Goal: Ask a question: Seek information or help from site administrators or community

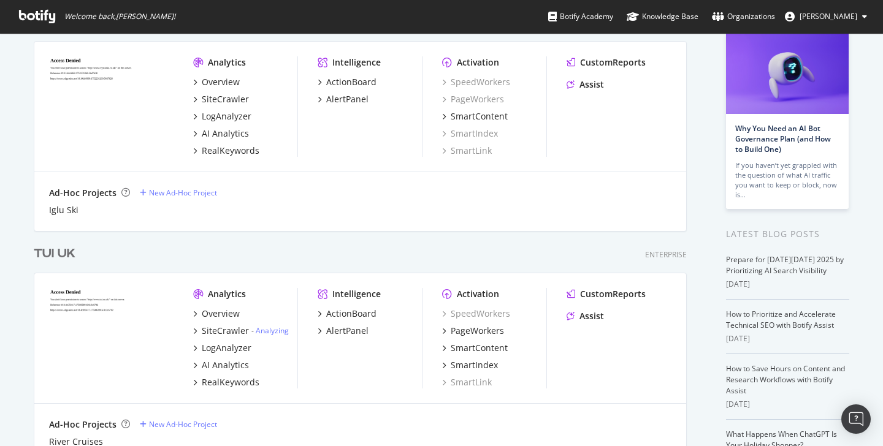
scroll to position [3559, 654]
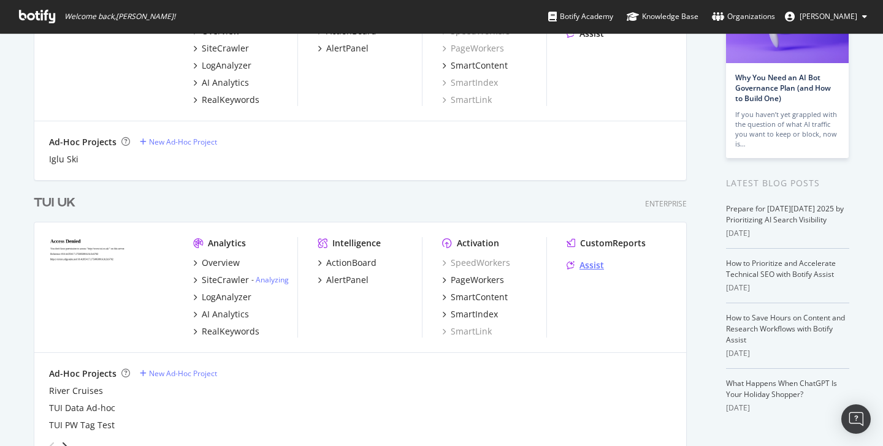
click at [582, 265] on div "Assist" at bounding box center [591, 265] width 25 height 12
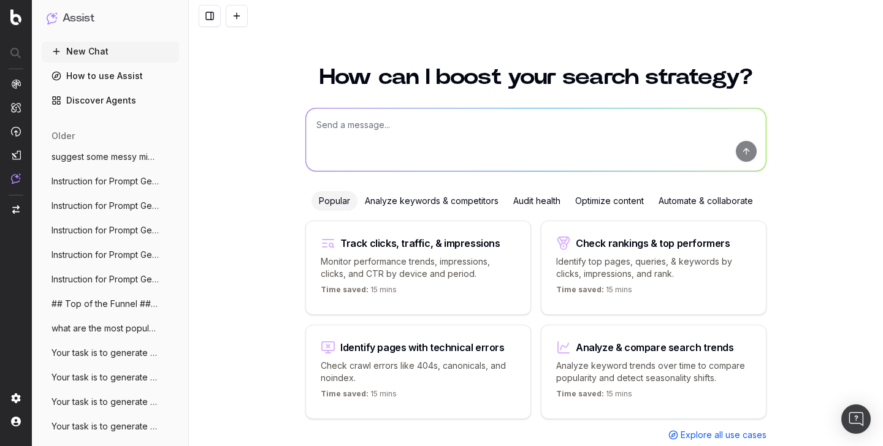
scroll to position [29, 0]
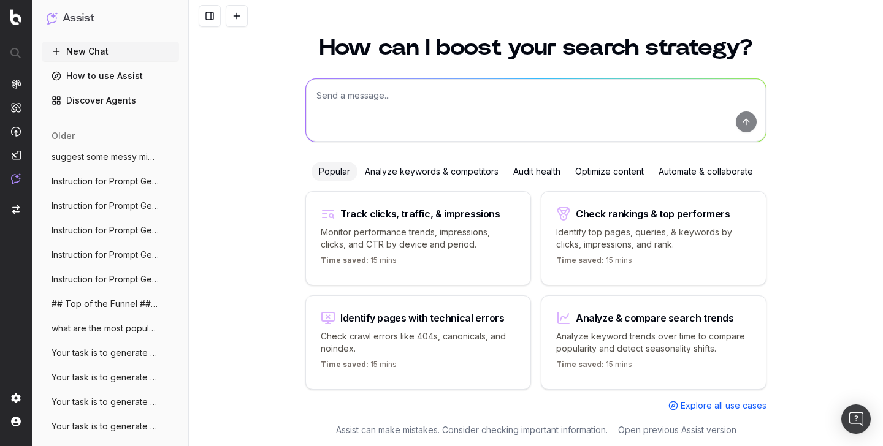
click at [375, 99] on textarea at bounding box center [536, 110] width 460 height 63
click at [372, 92] on textarea "Identify the" at bounding box center [536, 110] width 460 height 63
click at [495, 97] on textarea "Identify the top non brand keywords" at bounding box center [536, 110] width 460 height 63
click at [476, 95] on textarea "Identify the top non brand keywords" at bounding box center [536, 110] width 460 height 63
click at [311, 120] on textarea "Identify the top non brand keywords or topics cheapest hotels in" at bounding box center [536, 110] width 460 height 63
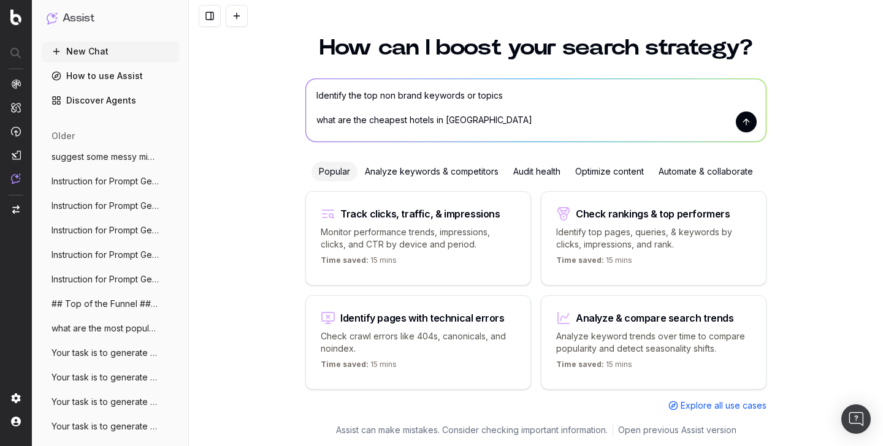
drag, startPoint x: 326, startPoint y: 90, endPoint x: 495, endPoint y: 107, distance: 170.1
click at [495, 107] on textarea "Identify the top non brand keywords or topics what are the cheapest hotels in […" at bounding box center [536, 110] width 460 height 63
drag, startPoint x: 321, startPoint y: 121, endPoint x: 484, endPoint y: 126, distance: 163.2
click at [484, 126] on textarea "Identify the top non brand keywords or topics what are the cheapest hotels in […" at bounding box center [536, 110] width 460 height 63
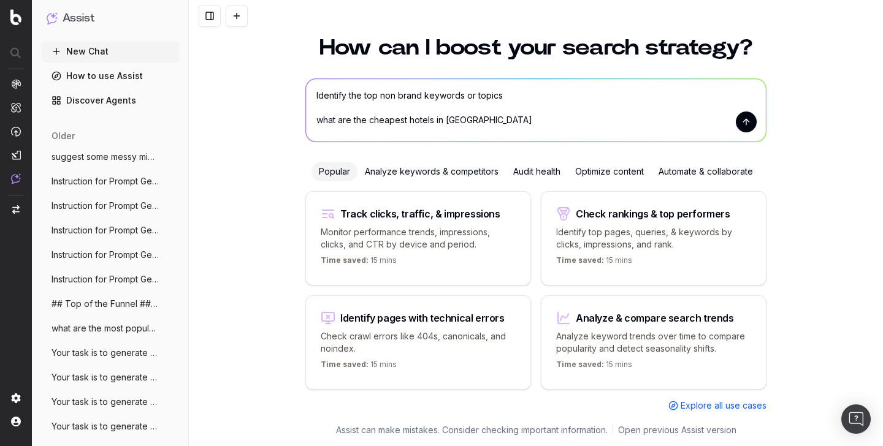
click at [487, 124] on textarea "Identify the top non brand keywords or topics what are the cheapest hotels in […" at bounding box center [536, 110] width 460 height 63
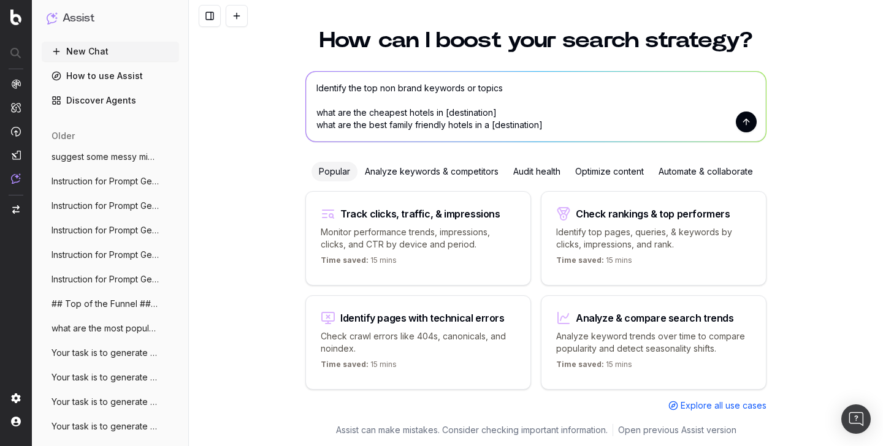
scroll to position [49, 0]
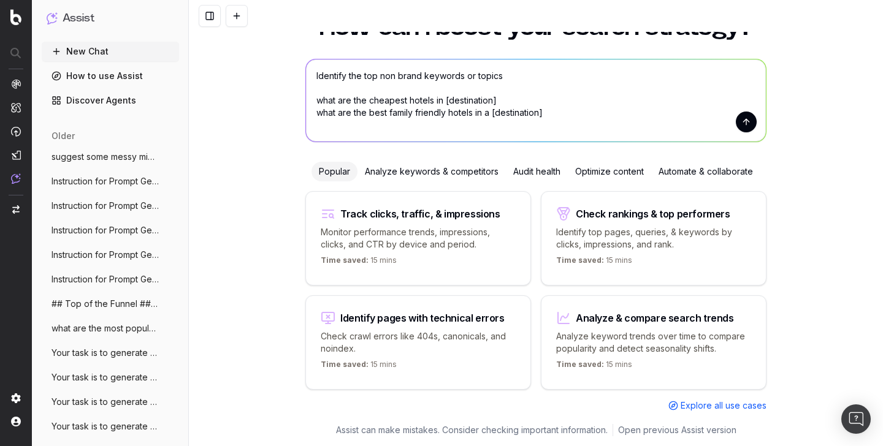
click at [500, 77] on textarea "Identify the top non brand keywords or topics what are the cheapest hotels in […" at bounding box center [536, 100] width 460 height 82
type textarea "Identify the top non brand keywords or topics, holiday types for queries like w…"
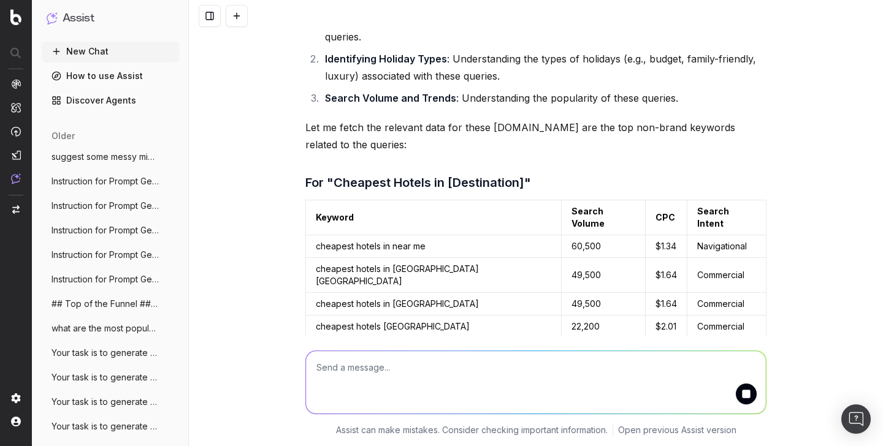
scroll to position [242, 0]
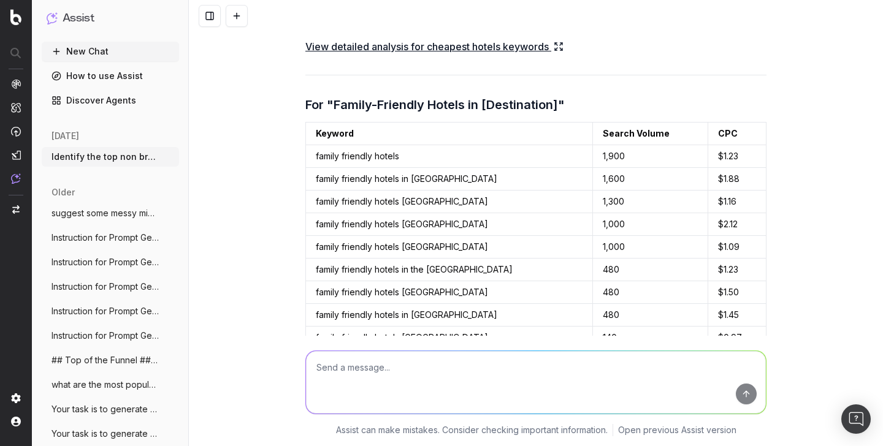
scroll to position [800, 0]
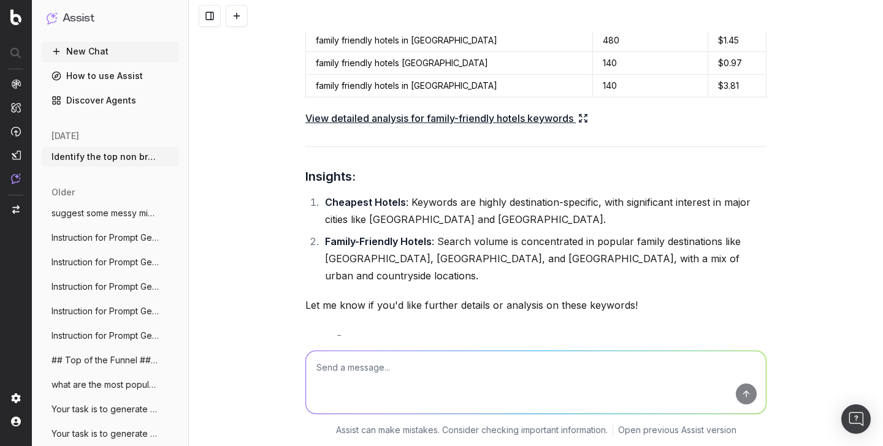
click at [410, 373] on textarea at bounding box center [536, 382] width 460 height 63
click at [418, 373] on textarea "have a think about" at bounding box center [536, 382] width 460 height 63
type textarea "have a think about all the possible variations use our real keywords search con…"
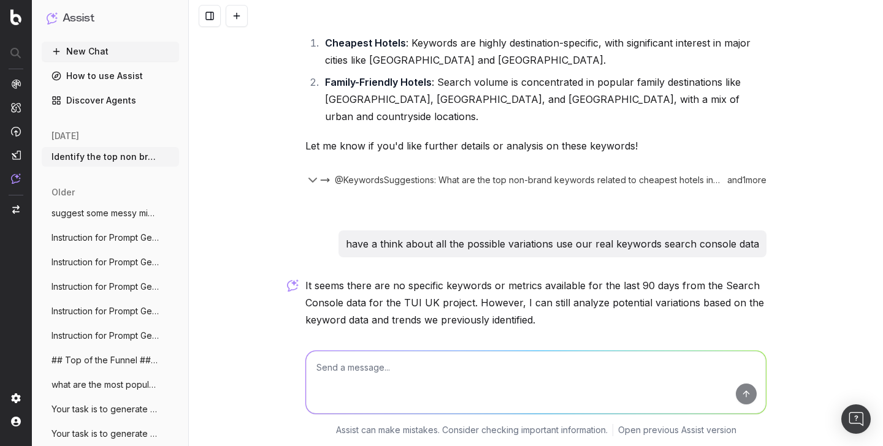
scroll to position [1031, 0]
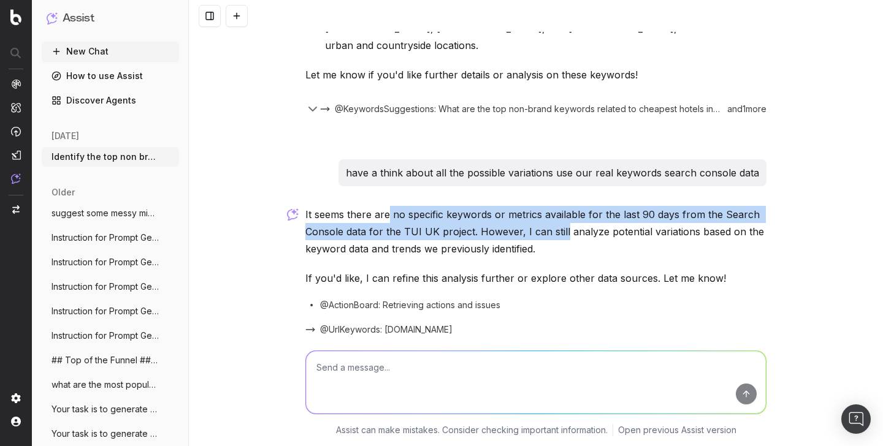
drag, startPoint x: 385, startPoint y: 161, endPoint x: 547, endPoint y: 178, distance: 163.4
click at [554, 206] on p "It seems there are no specific keywords or metrics available for the last 90 da…" at bounding box center [535, 231] width 461 height 51
click at [547, 206] on p "It seems there are no specific keywords or metrics available for the last 90 da…" at bounding box center [535, 231] width 461 height 51
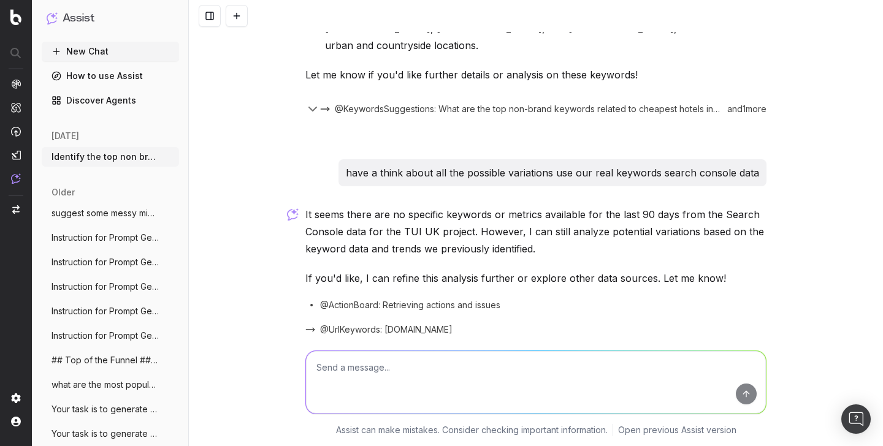
click at [433, 368] on textarea at bounding box center [536, 382] width 460 height 63
click at [332, 371] on textarea at bounding box center [536, 382] width 460 height 63
click at [456, 370] on textarea at bounding box center [536, 382] width 460 height 63
type textarea "w"
click at [325, 373] on textarea at bounding box center [536, 382] width 460 height 63
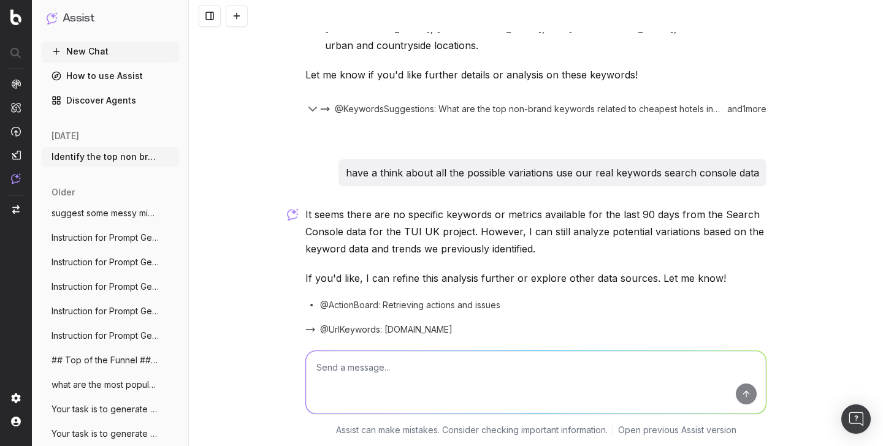
paste textarea "What are the best hotels near [GEOGRAPHIC_DATA]? What are the best resorts in […"
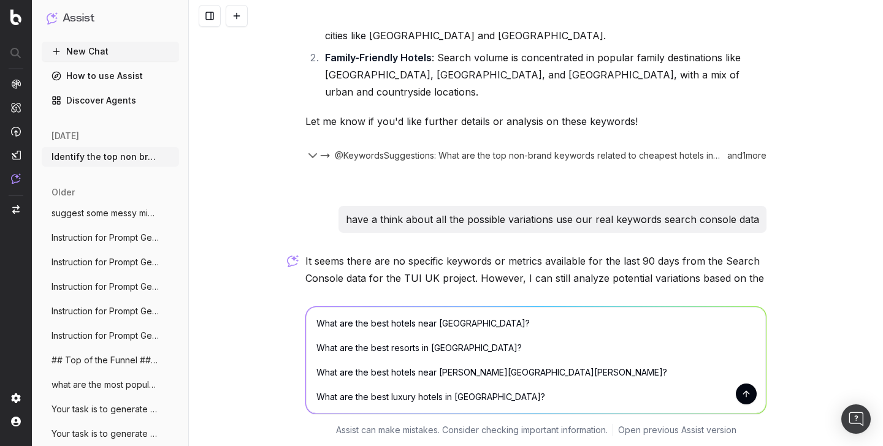
scroll to position [924, 0]
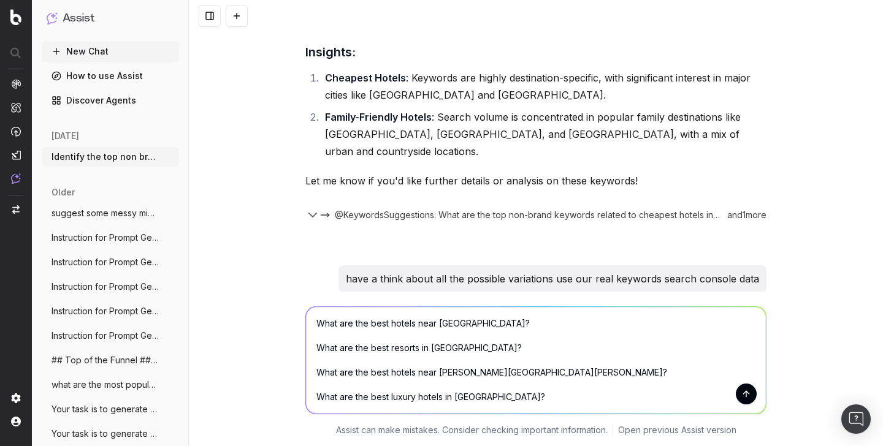
click at [315, 323] on textarea "What are the best hotels near [GEOGRAPHIC_DATA]? What are the best resorts in […" at bounding box center [536, 360] width 460 height 107
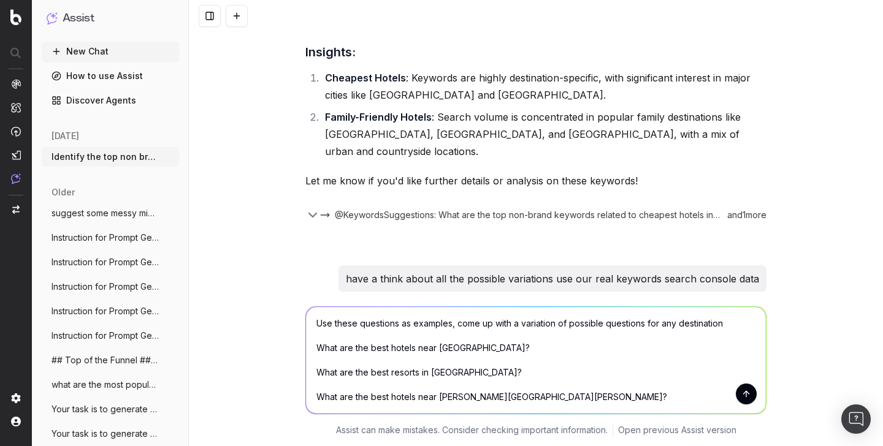
type textarea "Use these questions as examples, come up with a variation of possible questions…"
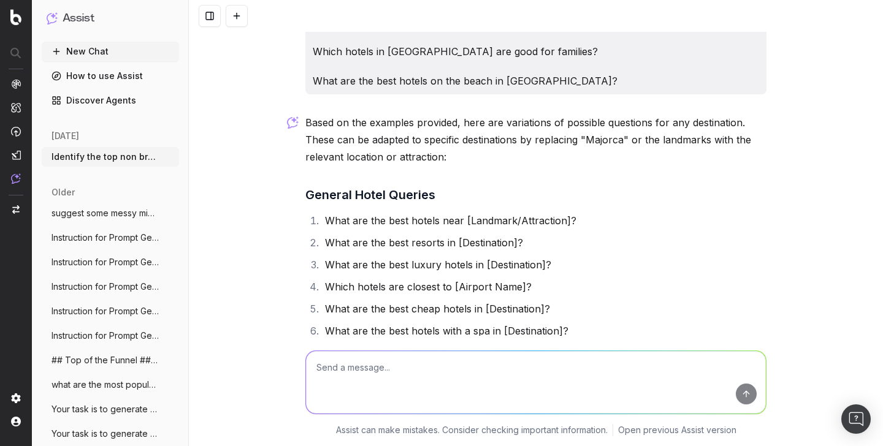
scroll to position [1697, 0]
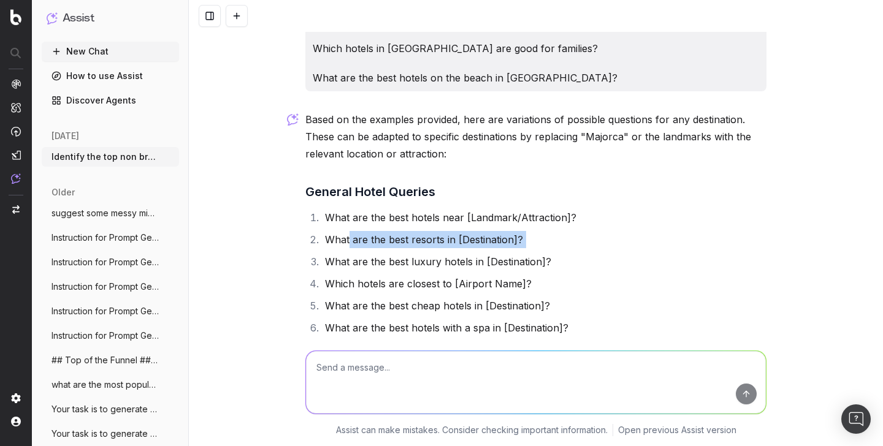
drag, startPoint x: 343, startPoint y: 188, endPoint x: 476, endPoint y: 195, distance: 133.8
click at [476, 209] on ol "What are the best hotels near [Landmark/Attraction]? What are the best resorts …" at bounding box center [535, 317] width 461 height 216
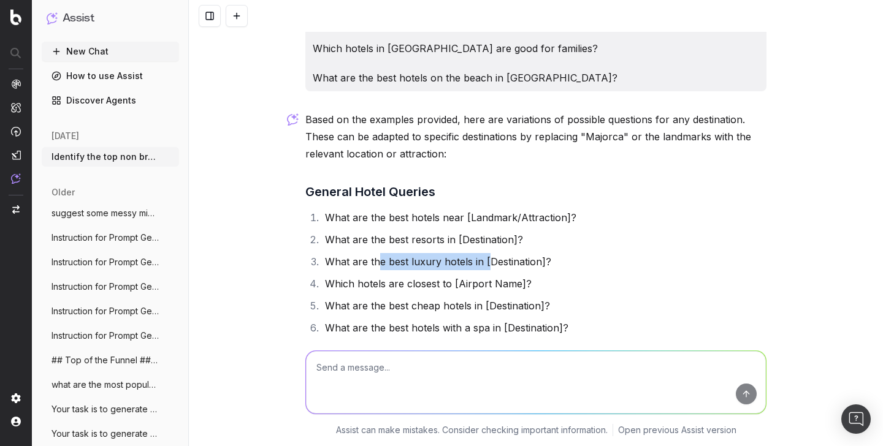
drag, startPoint x: 375, startPoint y: 205, endPoint x: 482, endPoint y: 213, distance: 106.9
click at [482, 253] on li "What are the best luxury hotels in [Destination]?" at bounding box center [543, 261] width 445 height 17
drag, startPoint x: 364, startPoint y: 226, endPoint x: 455, endPoint y: 237, distance: 91.4
click at [455, 275] on li "Which hotels are closest to [Airport Name]?" at bounding box center [543, 283] width 445 height 17
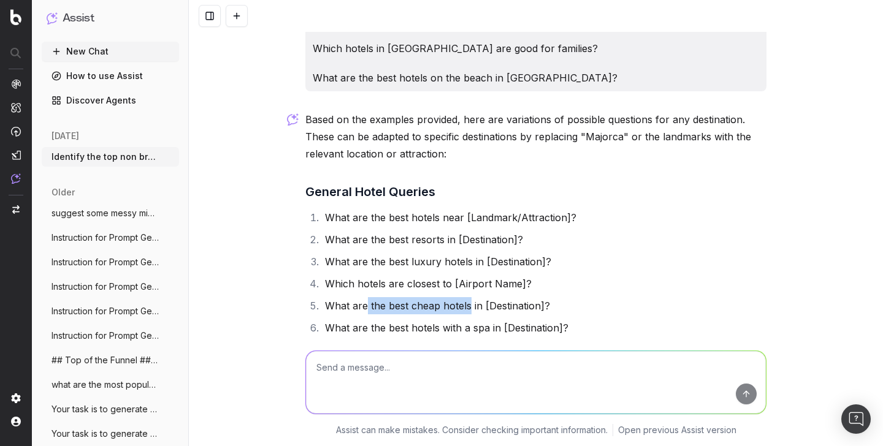
drag, startPoint x: 362, startPoint y: 251, endPoint x: 464, endPoint y: 257, distance: 101.9
click at [464, 297] on li "What are the best cheap hotels in [Destination]?" at bounding box center [543, 305] width 445 height 17
drag, startPoint x: 348, startPoint y: 270, endPoint x: 439, endPoint y: 278, distance: 91.1
click at [439, 319] on li "What are the best hotels with a spa in [Destination]?" at bounding box center [543, 327] width 445 height 17
drag, startPoint x: 369, startPoint y: 291, endPoint x: 492, endPoint y: 301, distance: 123.7
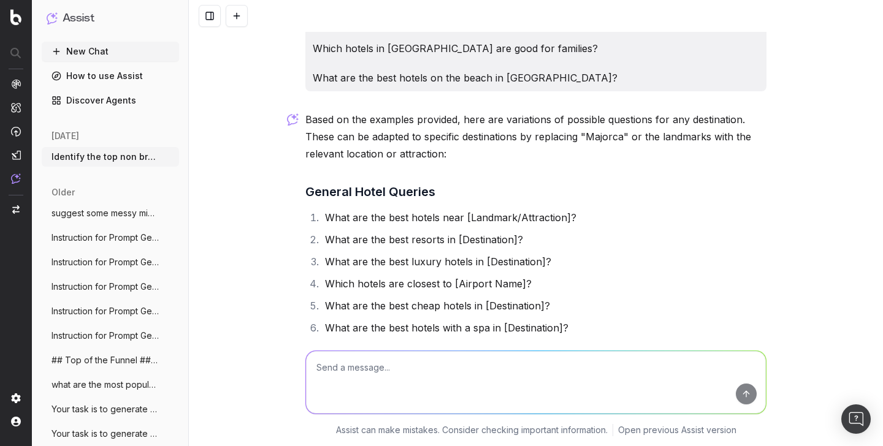
click at [490, 341] on li "Which hotels in [Destination] are good for families?" at bounding box center [543, 349] width 445 height 17
click at [382, 364] on li "What are the best hotels on the beach in [Destination]?" at bounding box center [543, 372] width 445 height 17
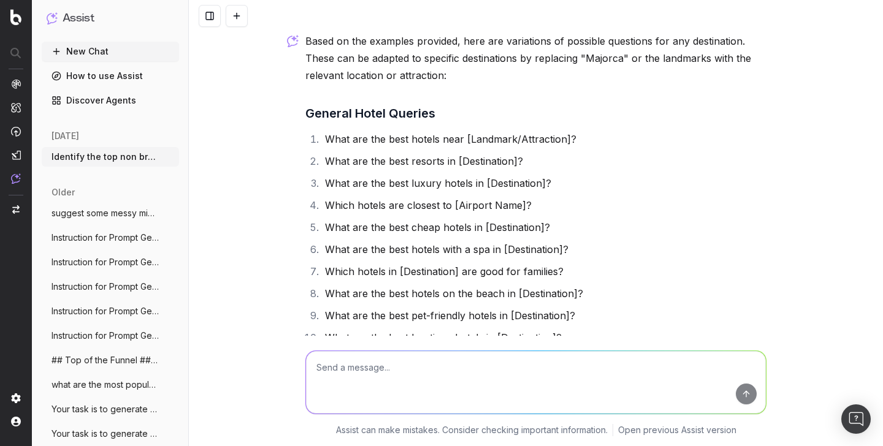
scroll to position [1778, 0]
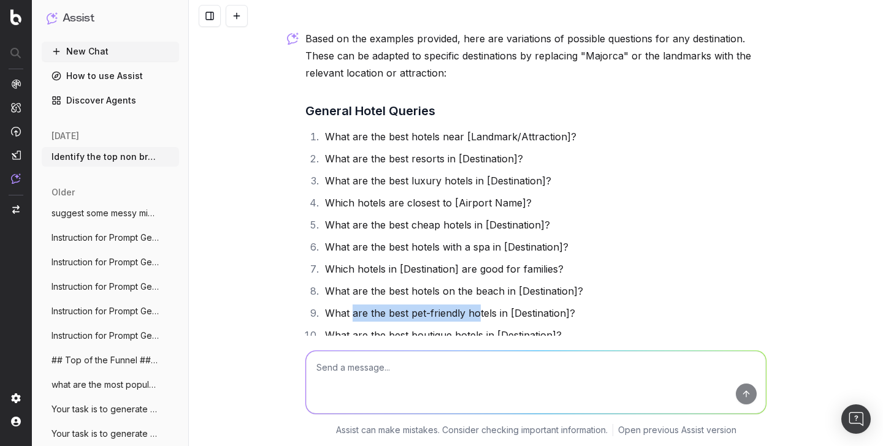
drag, startPoint x: 346, startPoint y: 261, endPoint x: 474, endPoint y: 264, distance: 128.2
click at [474, 305] on li "What are the best pet-friendly hotels in [Destination]?" at bounding box center [543, 313] width 445 height 17
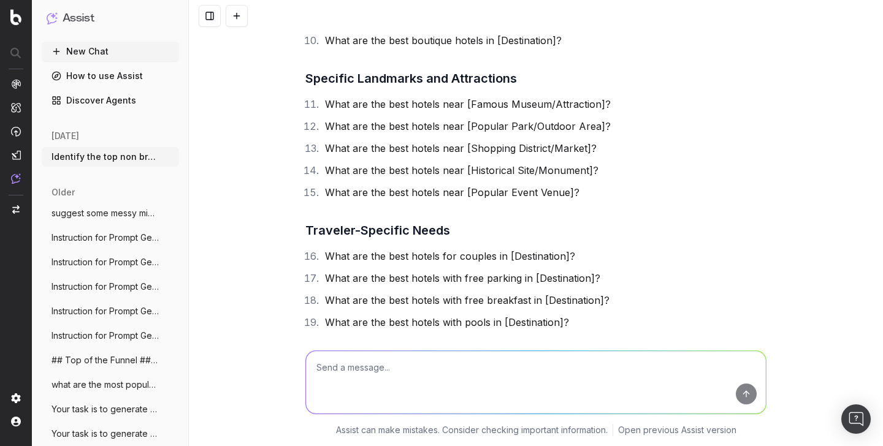
scroll to position [2065, 0]
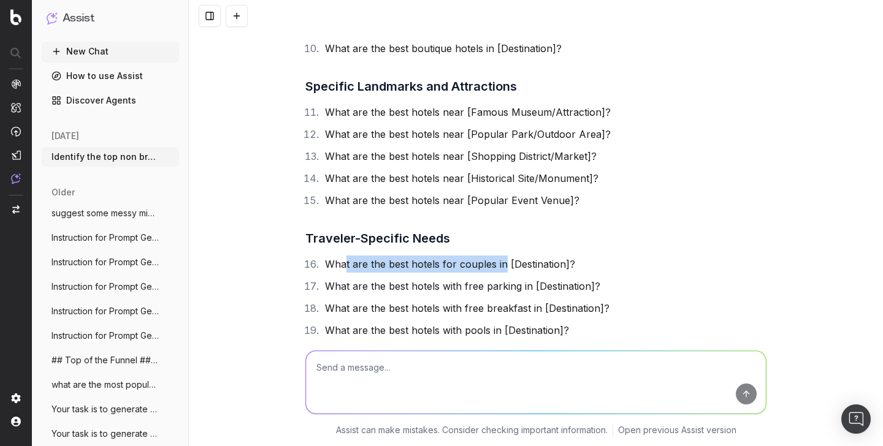
drag, startPoint x: 340, startPoint y: 210, endPoint x: 496, endPoint y: 210, distance: 156.3
click at [496, 256] on li "What are the best hotels for couples in [Destination]?" at bounding box center [543, 264] width 445 height 17
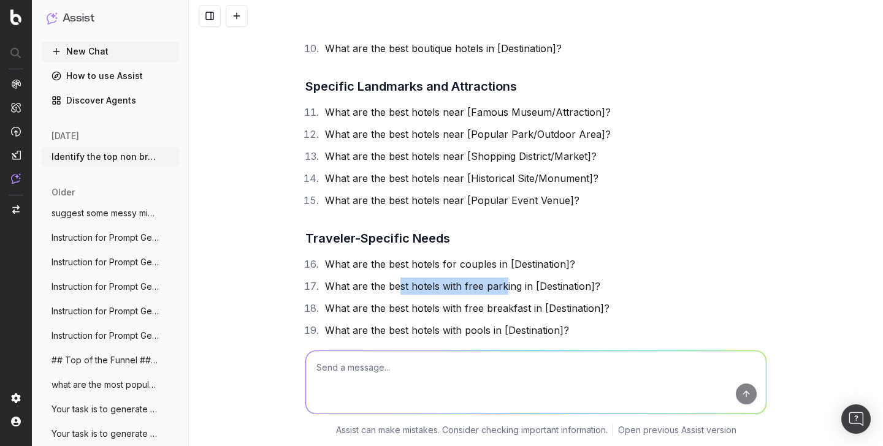
drag, startPoint x: 395, startPoint y: 237, endPoint x: 498, endPoint y: 234, distance: 102.4
click at [498, 278] on li "What are the best hotels with free parking in [Destination]?" at bounding box center [543, 286] width 445 height 17
drag, startPoint x: 375, startPoint y: 255, endPoint x: 507, endPoint y: 261, distance: 131.9
click at [507, 300] on li "What are the best hotels with free breakfast in [Destination]?" at bounding box center [543, 308] width 445 height 17
drag, startPoint x: 354, startPoint y: 276, endPoint x: 498, endPoint y: 279, distance: 144.1
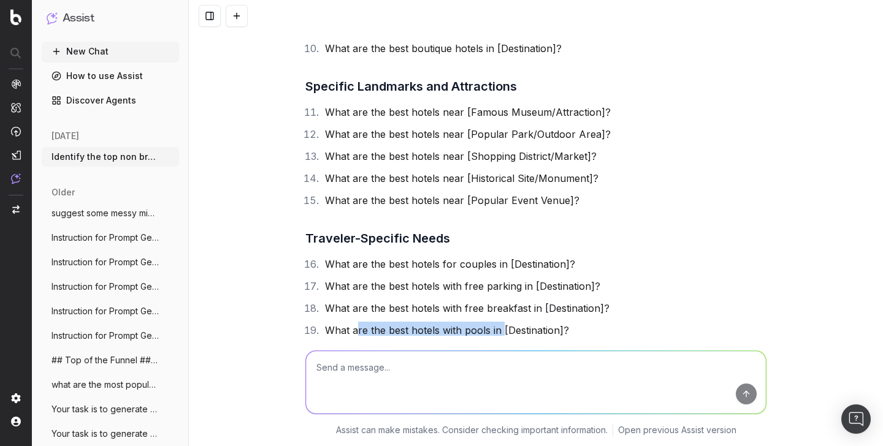
click at [498, 322] on li "What are the best hotels with pools in [Destination]?" at bounding box center [543, 330] width 445 height 17
drag, startPoint x: 334, startPoint y: 296, endPoint x: 484, endPoint y: 300, distance: 149.6
click at [484, 344] on li "What are the best adults-only hotels in [Destination]?" at bounding box center [543, 352] width 445 height 17
click at [413, 344] on li "What are the best adults-only hotels in [Destination]?" at bounding box center [543, 352] width 445 height 17
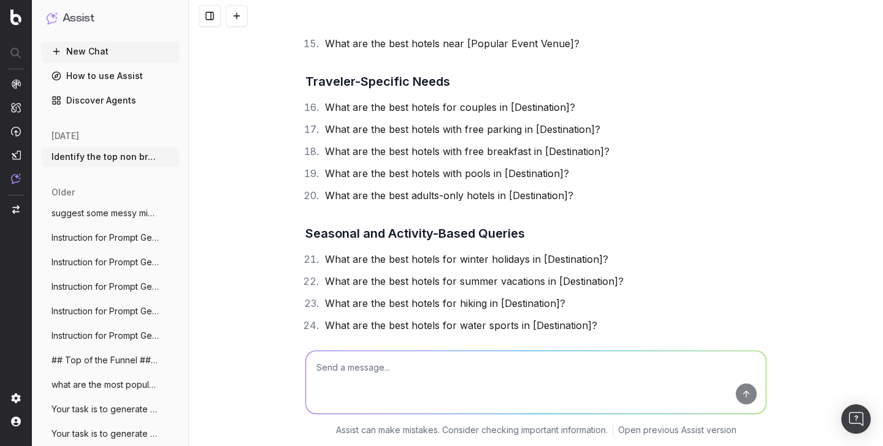
scroll to position [2222, 0]
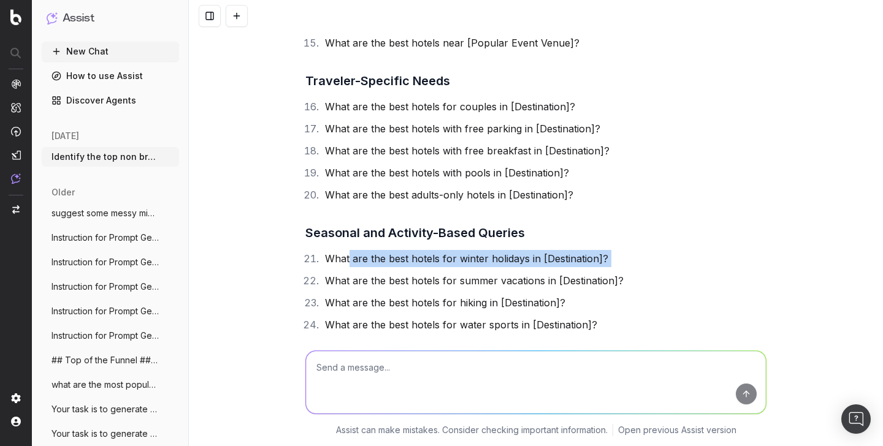
drag, startPoint x: 345, startPoint y: 210, endPoint x: 459, endPoint y: 218, distance: 114.9
click at [459, 250] on ol "What are the best hotels for winter holidays in [Destination]? What are the bes…" at bounding box center [535, 302] width 461 height 105
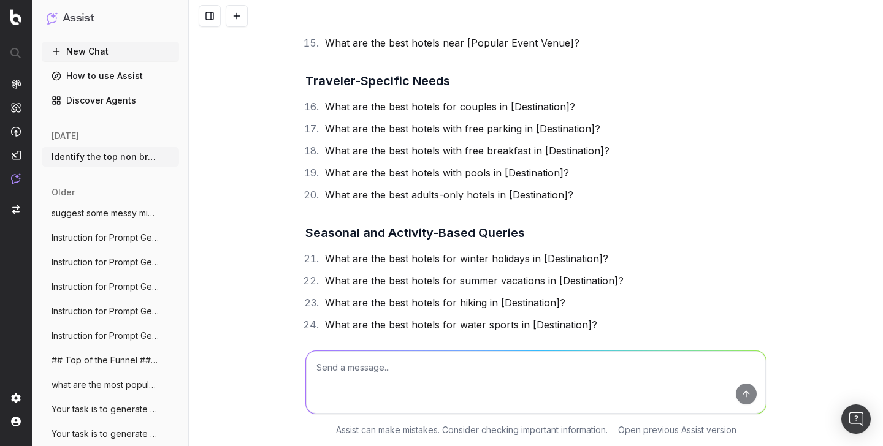
click at [429, 250] on ol "What are the best hotels for winter holidays in [Destination]? What are the bes…" at bounding box center [535, 302] width 461 height 105
click at [369, 373] on textarea at bounding box center [536, 382] width 460 height 63
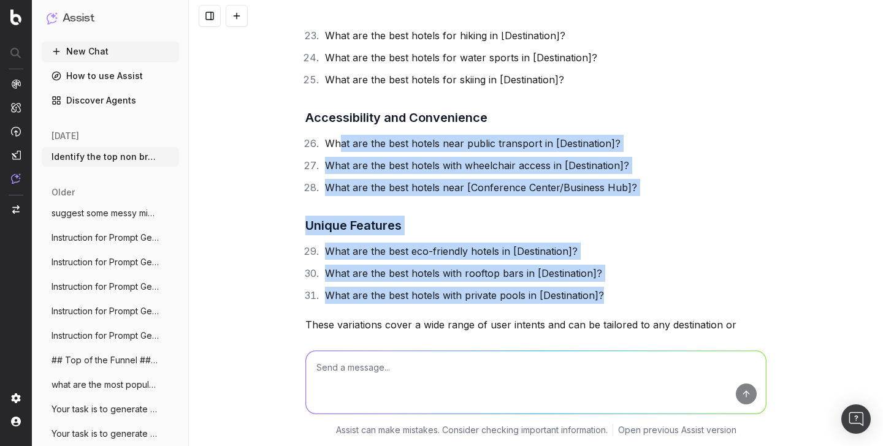
scroll to position [2504, 0]
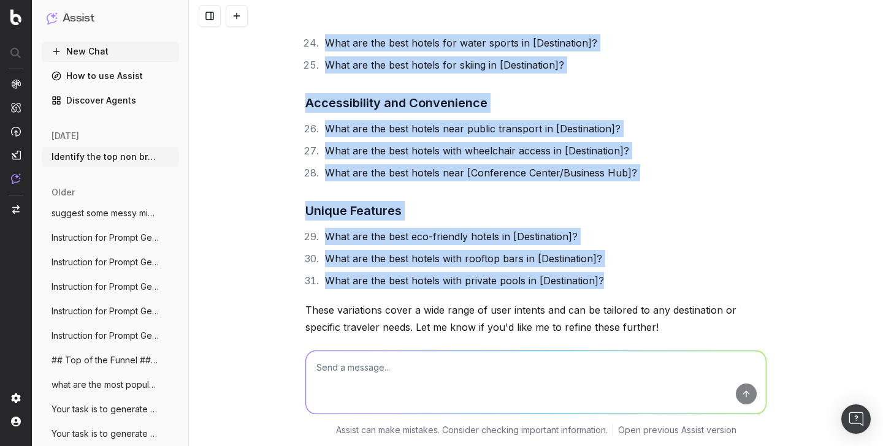
drag, startPoint x: 604, startPoint y: 227, endPoint x: 311, endPoint y: 31, distance: 352.1
click at [313, 22] on div "Identify the top non brand keywords or topics, holiday types for queries like w…" at bounding box center [536, 223] width 694 height 446
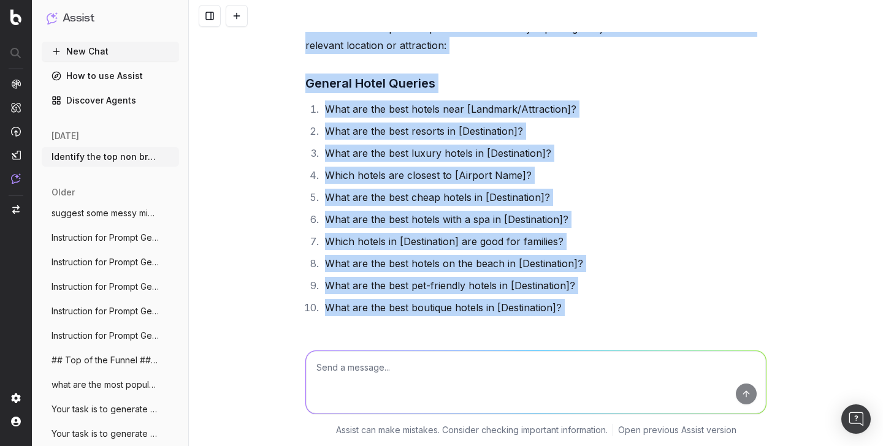
scroll to position [1828, 0]
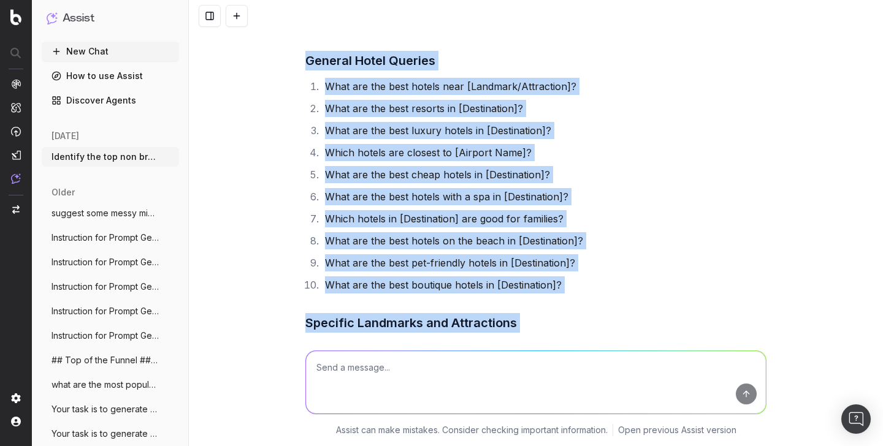
click at [594, 232] on li "What are the best hotels on the beach in [Destination]?" at bounding box center [543, 240] width 445 height 17
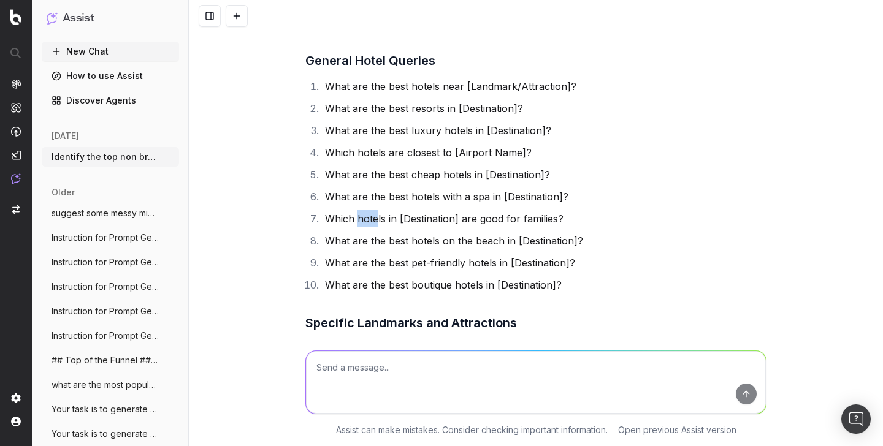
drag, startPoint x: 355, startPoint y: 164, endPoint x: 497, endPoint y: 168, distance: 142.3
click at [489, 210] on li "Which hotels in [Destination] are good for families?" at bounding box center [543, 218] width 445 height 17
click at [511, 210] on li "Which hotels in [Destination] are good for families?" at bounding box center [543, 218] width 445 height 17
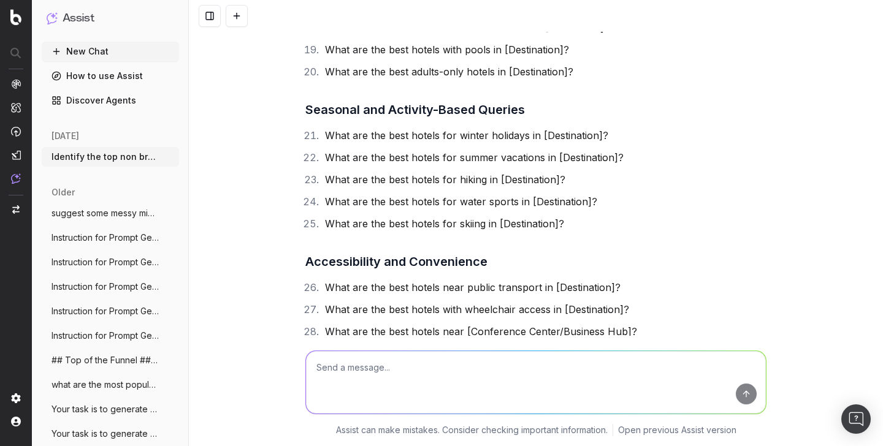
scroll to position [2345, 0]
drag, startPoint x: 398, startPoint y: 80, endPoint x: 529, endPoint y: 82, distance: 130.6
click at [529, 128] on li "What are the best hotels for winter holidays in [Destination]?" at bounding box center [543, 136] width 445 height 17
drag, startPoint x: 421, startPoint y: 102, endPoint x: 525, endPoint y: 112, distance: 104.6
click at [524, 150] on li "What are the best hotels for summer vacations in [Destination]?" at bounding box center [543, 158] width 445 height 17
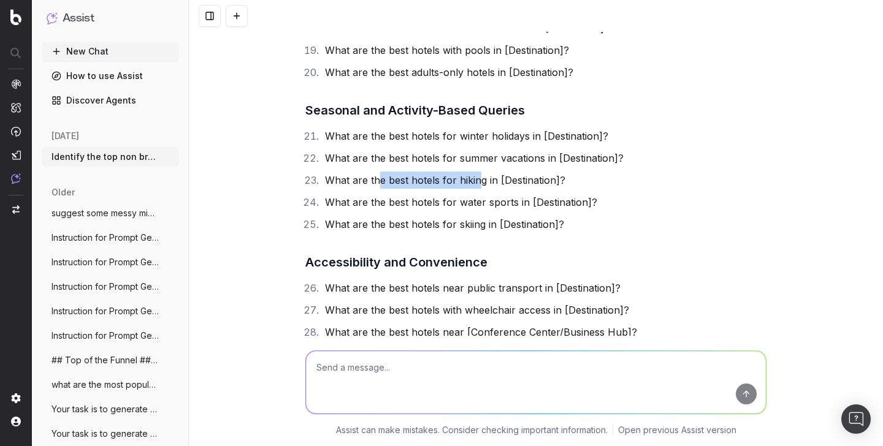
drag, startPoint x: 372, startPoint y: 121, endPoint x: 476, endPoint y: 128, distance: 103.8
click at [476, 172] on li "What are the best hotels for hiking in [Destination]?" at bounding box center [543, 180] width 445 height 17
click at [492, 128] on ol "What are the best hotels for winter holidays in [Destination]? What are the bes…" at bounding box center [535, 180] width 461 height 105
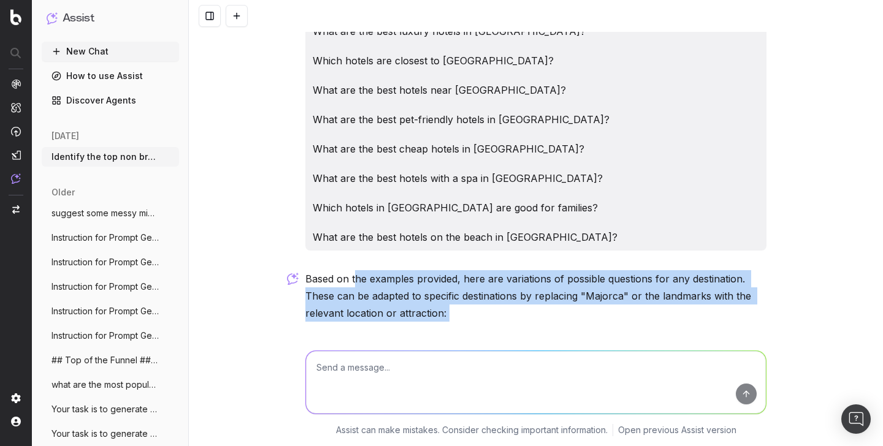
scroll to position [1602, 0]
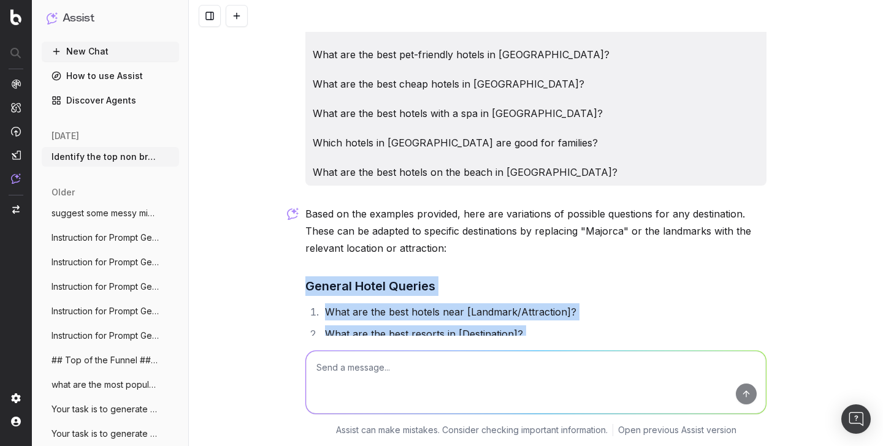
drag, startPoint x: 611, startPoint y: 226, endPoint x: 305, endPoint y: 233, distance: 306.0
copy div "General Hotel Queries What are the best hotels near [Landmark/Attraction]? What…"
